Goal: Book appointment/travel/reservation

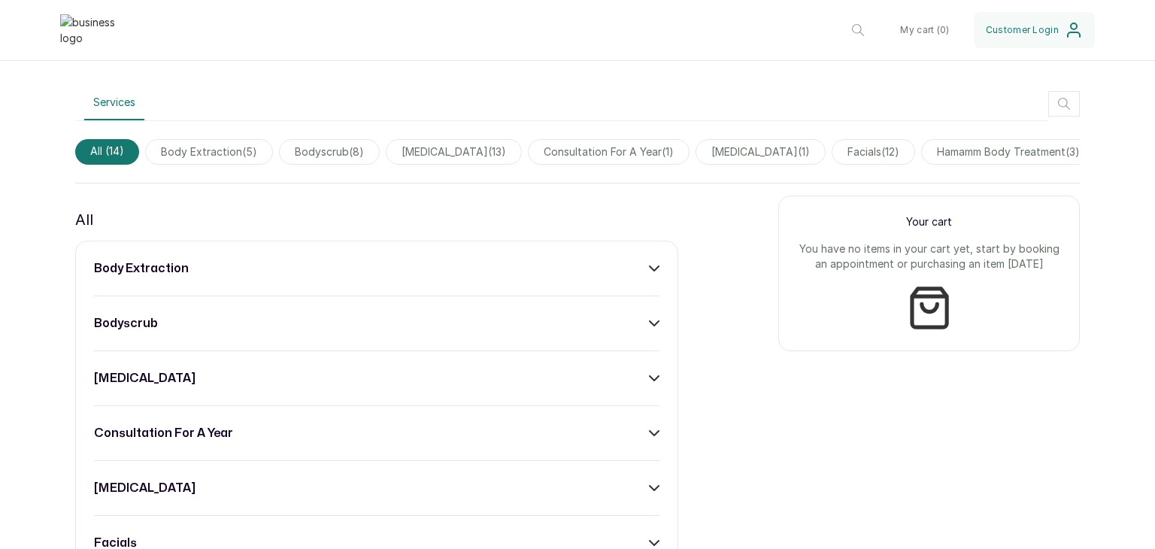
scroll to position [401, 0]
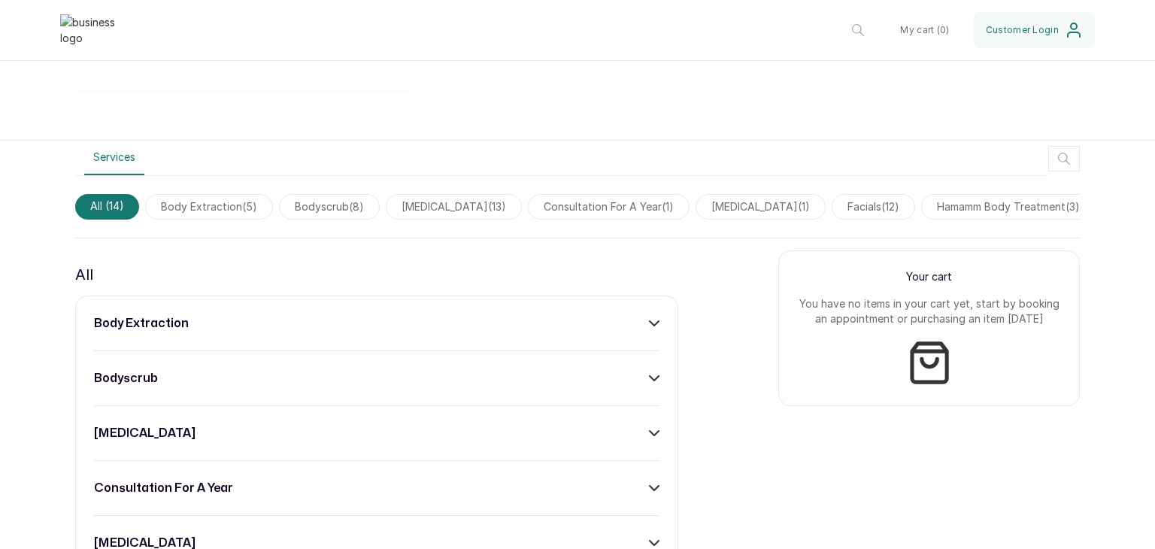
click at [193, 201] on span "body extraction ( 5 )" at bounding box center [209, 207] width 128 height 26
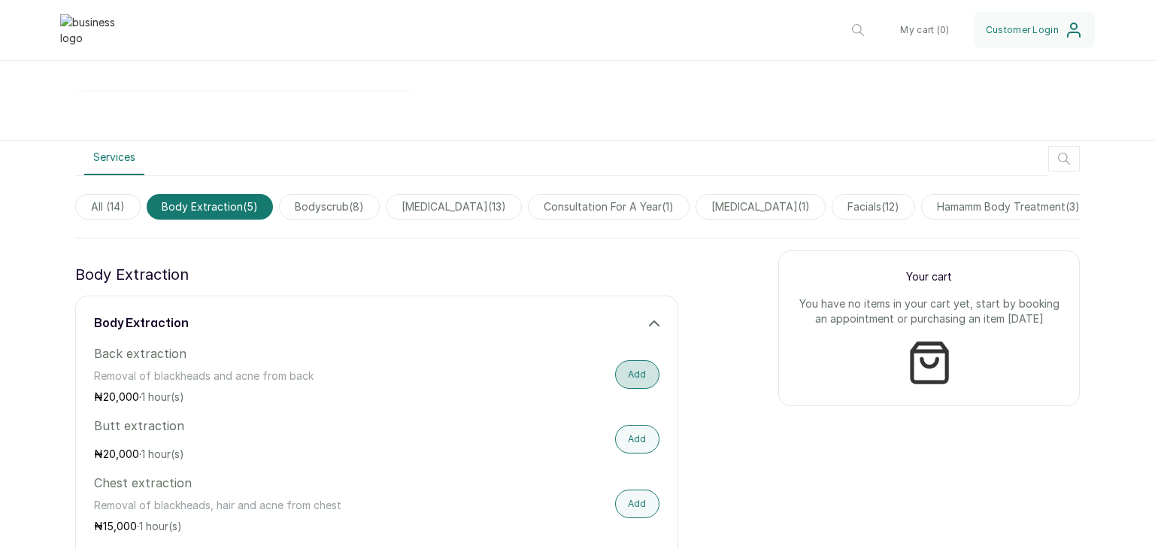
click at [638, 380] on button "Add" at bounding box center [637, 374] width 44 height 29
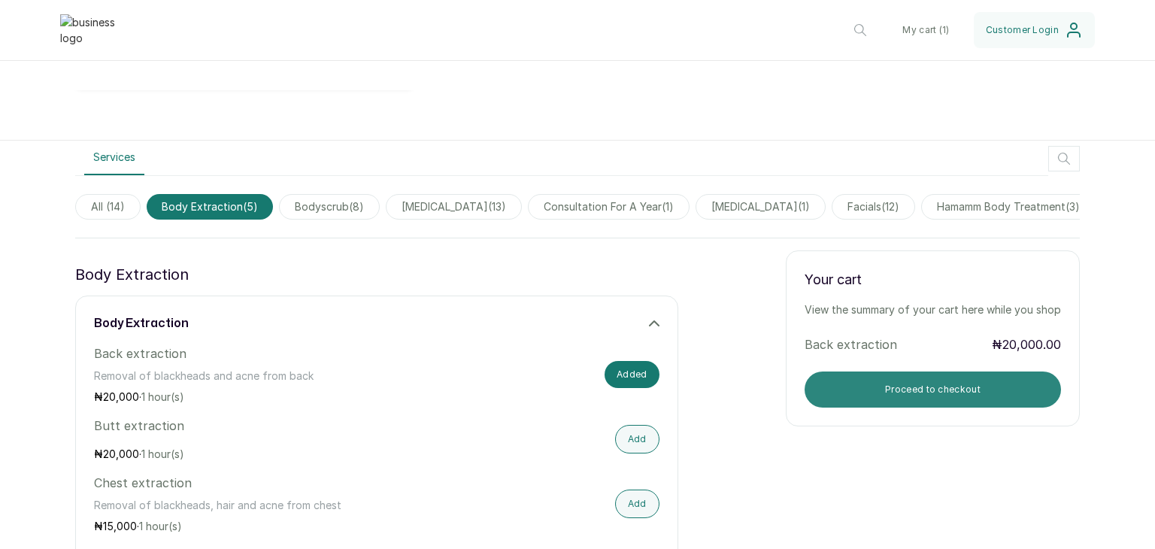
click at [943, 407] on button "Proceed to checkout" at bounding box center [932, 389] width 256 height 36
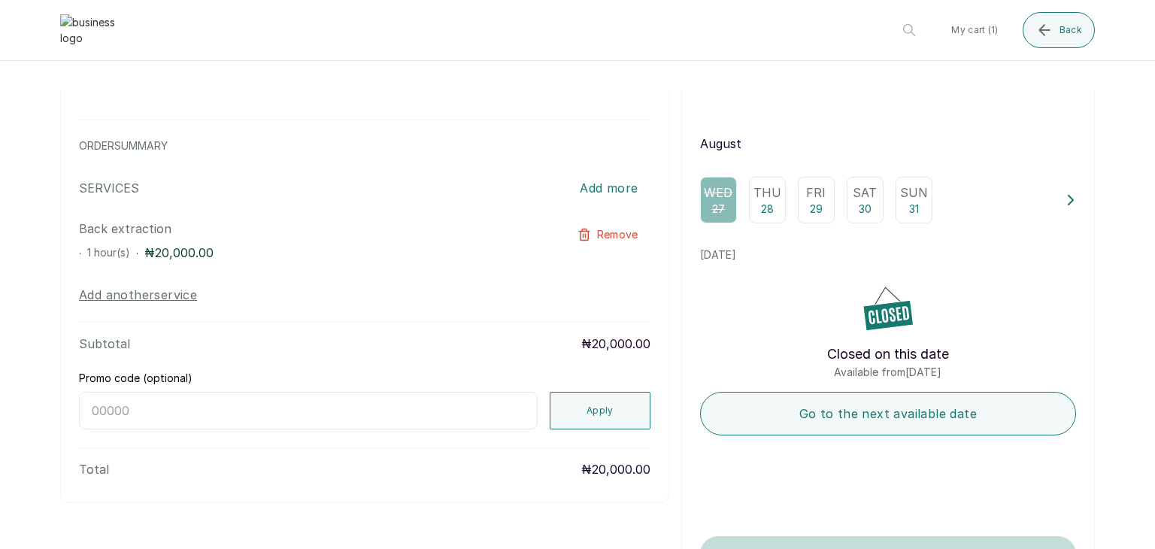
scroll to position [0, 0]
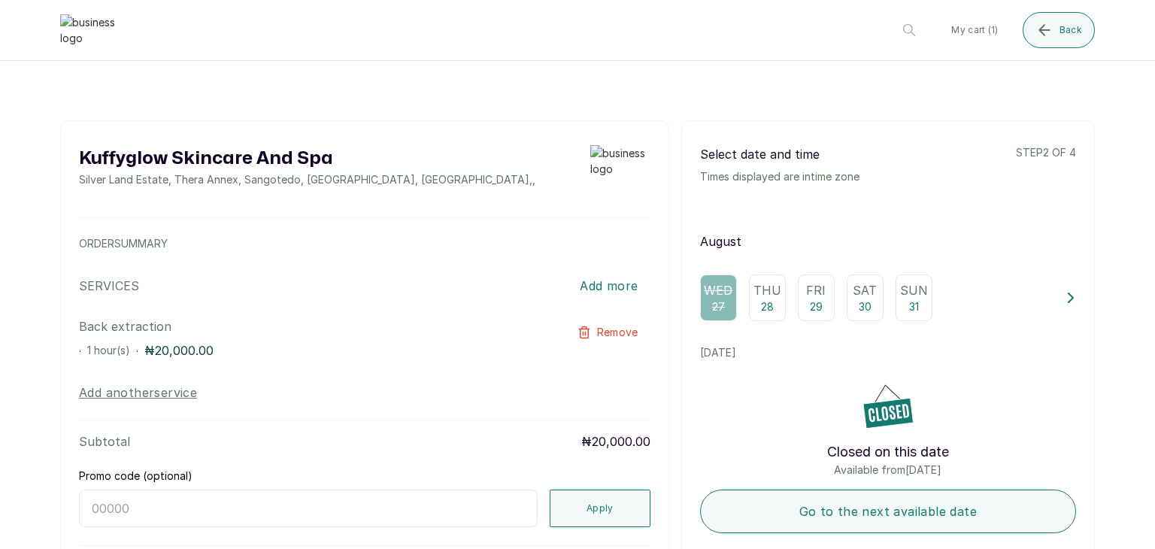
click at [72, 43] on img at bounding box center [90, 30] width 60 height 32
click at [78, 29] on img at bounding box center [90, 30] width 60 height 32
